Goal: Check status: Check status

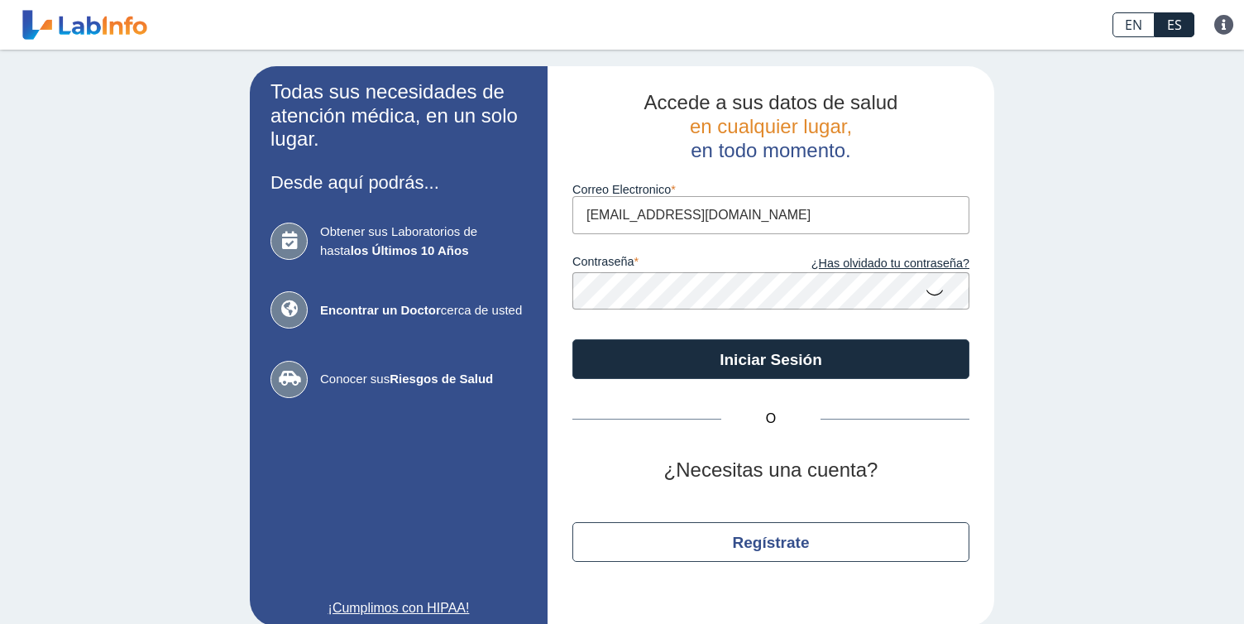
click at [699, 360] on button "Iniciar Sesión" at bounding box center [770, 359] width 397 height 40
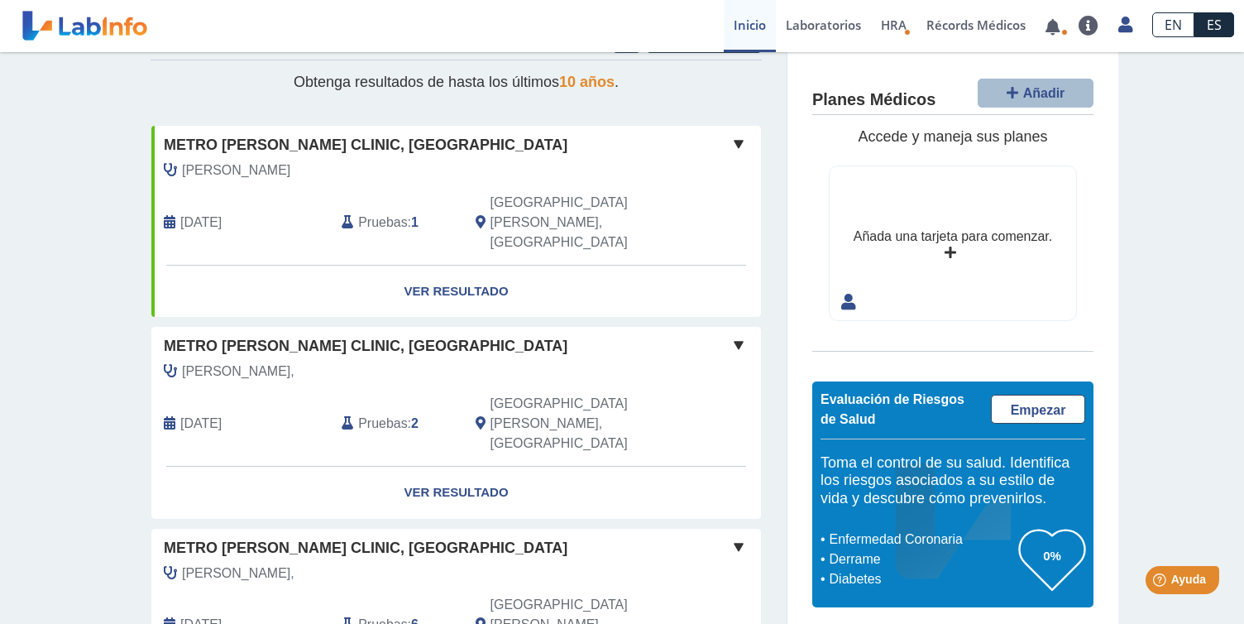
scroll to position [59, 0]
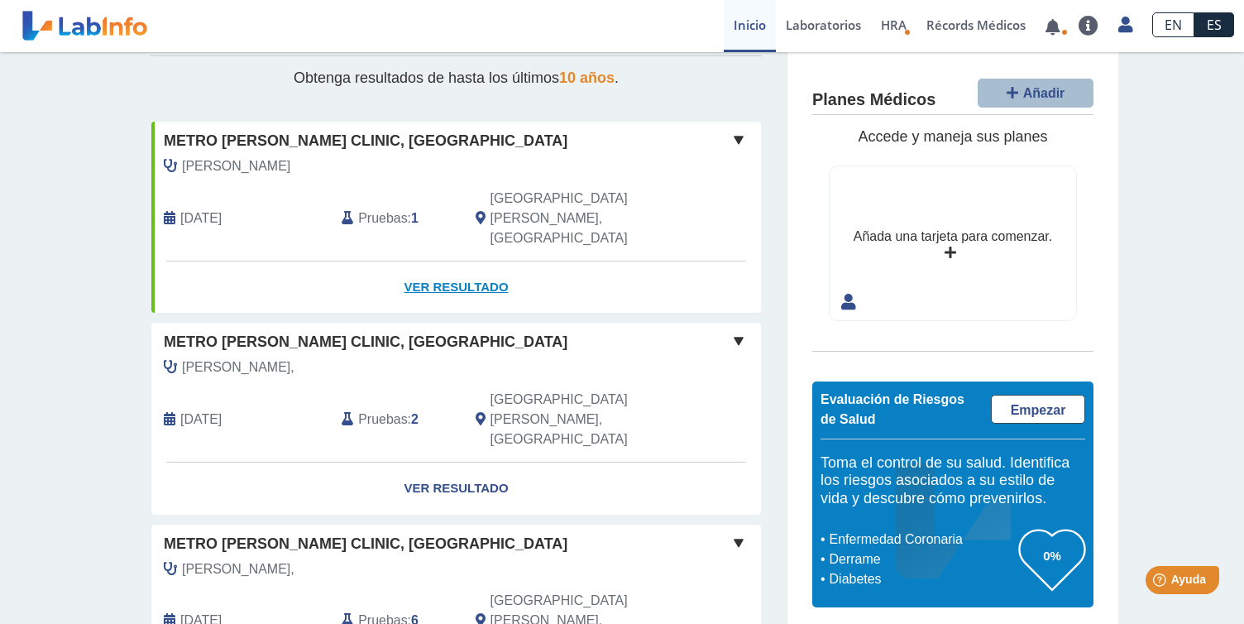
click at [477, 261] on link "Ver Resultado" at bounding box center [456, 287] width 610 height 52
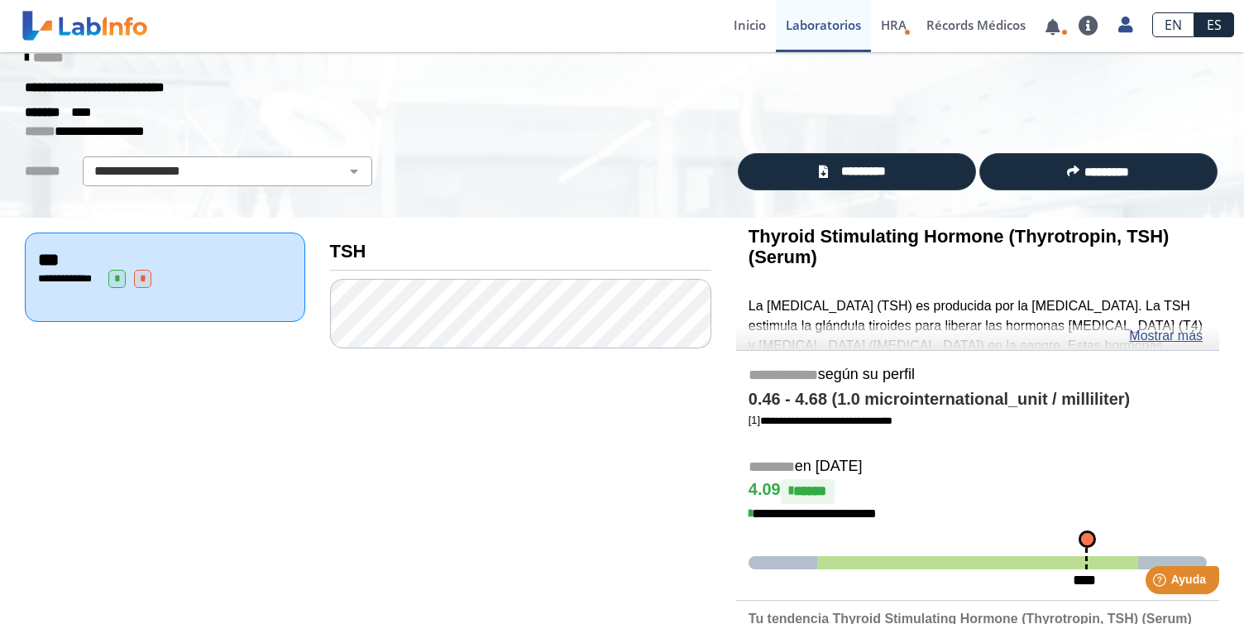
scroll to position [26, 0]
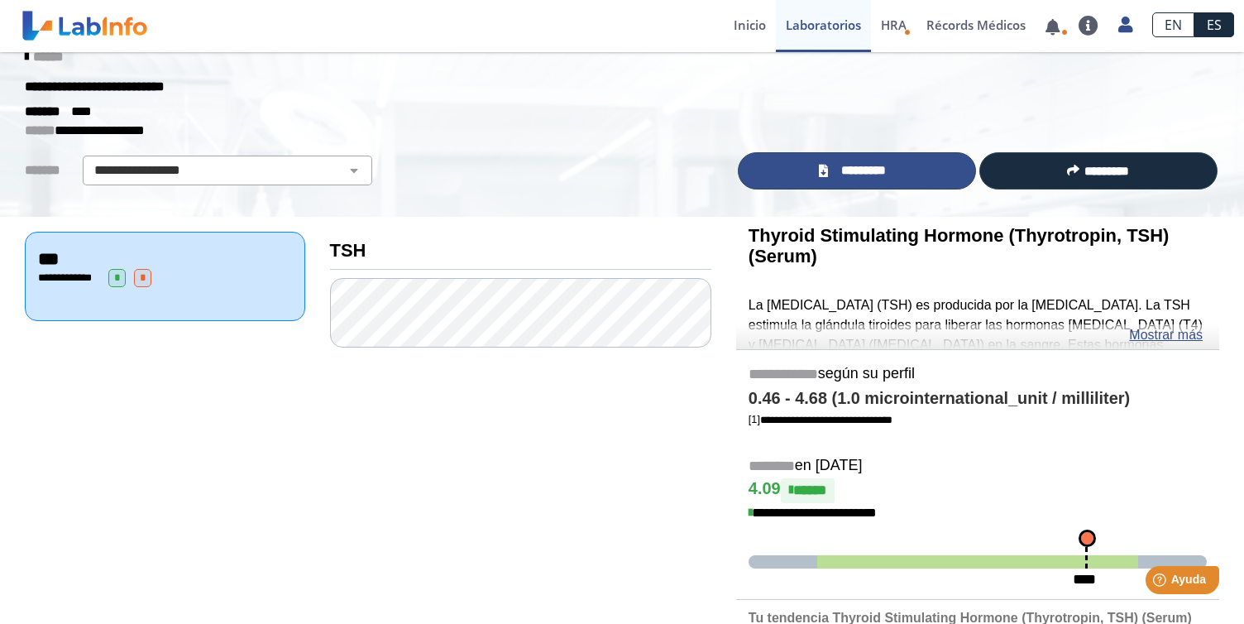
click at [837, 158] on link "*********" at bounding box center [857, 170] width 238 height 37
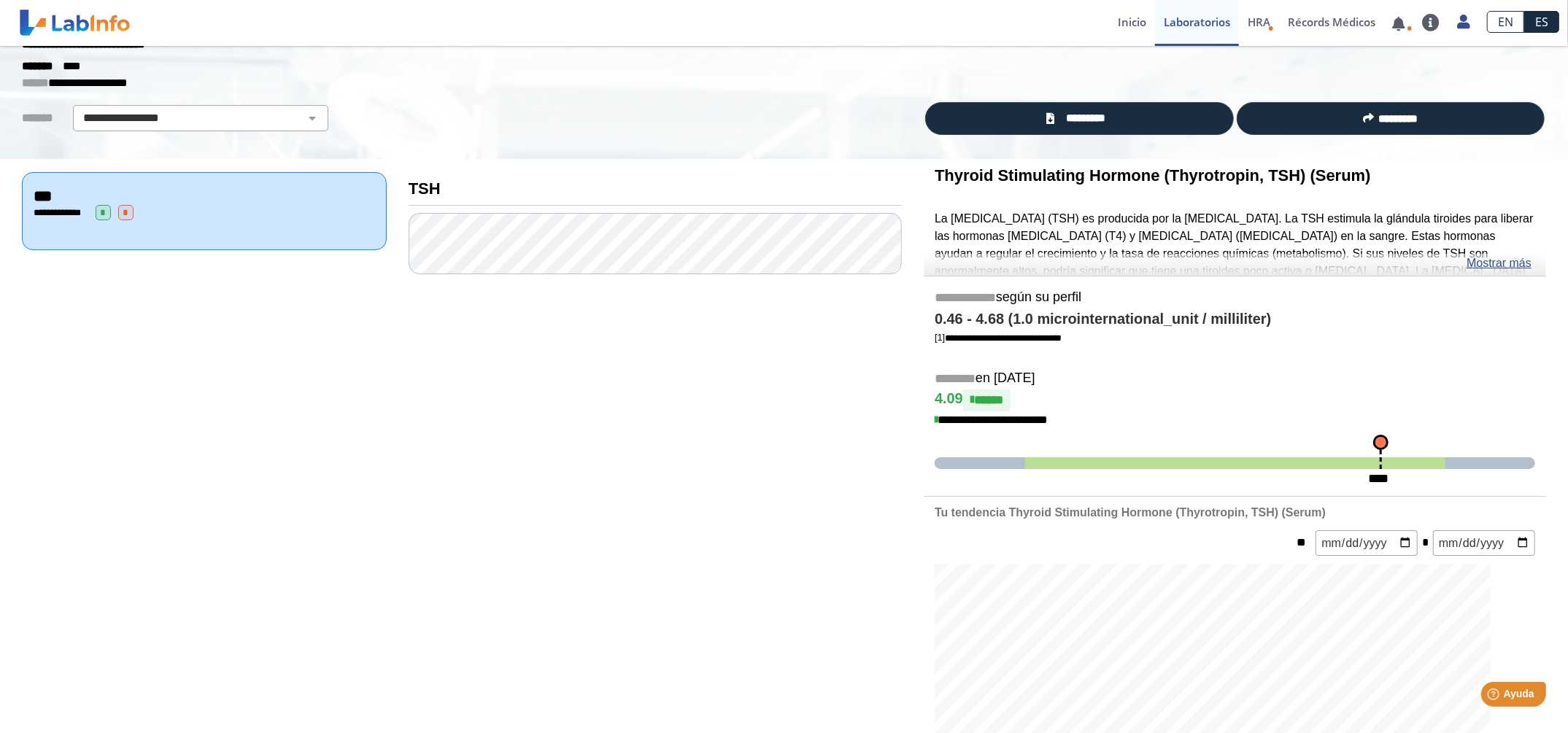
scroll to position [0, 0]
